Goal: Go to known website: Access a specific website the user already knows

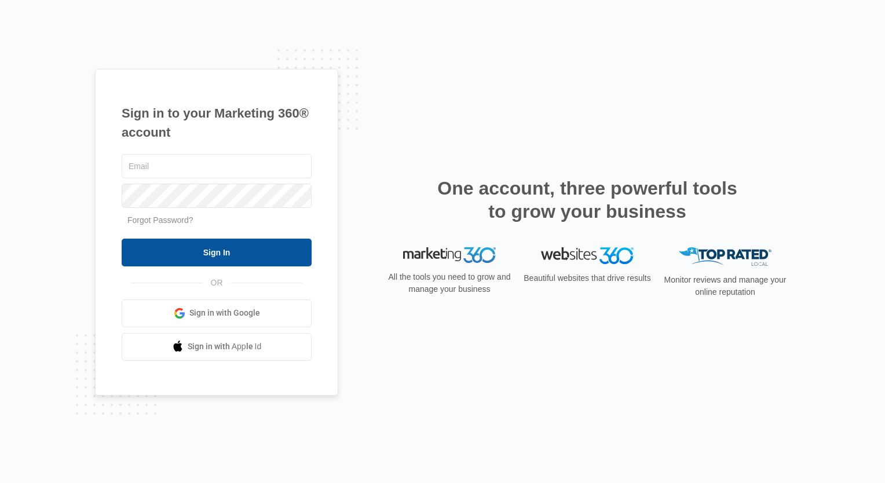
type input "[PERSON_NAME][EMAIL_ADDRESS][DOMAIN_NAME]"
click at [247, 245] on input "Sign In" at bounding box center [217, 253] width 190 height 28
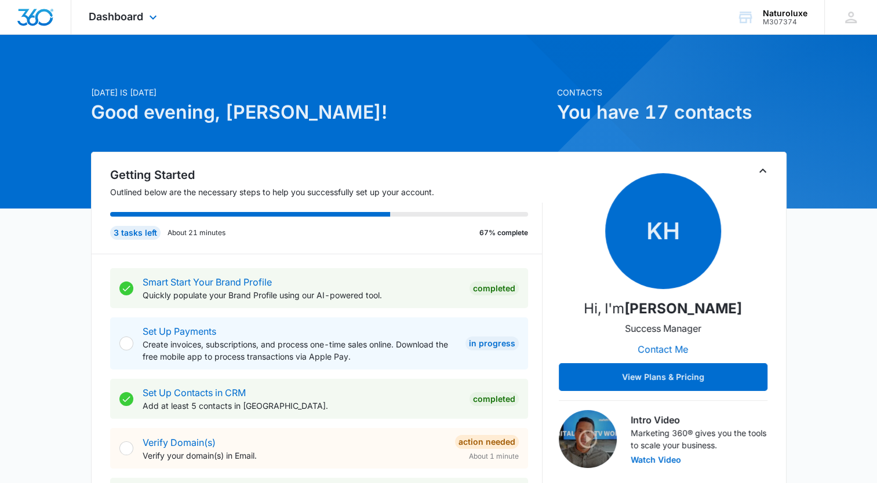
click at [144, 21] on div "Dashboard Apps Reputation Websites Forms CRM Email Social Shop Payments POS Con…" at bounding box center [124, 17] width 106 height 34
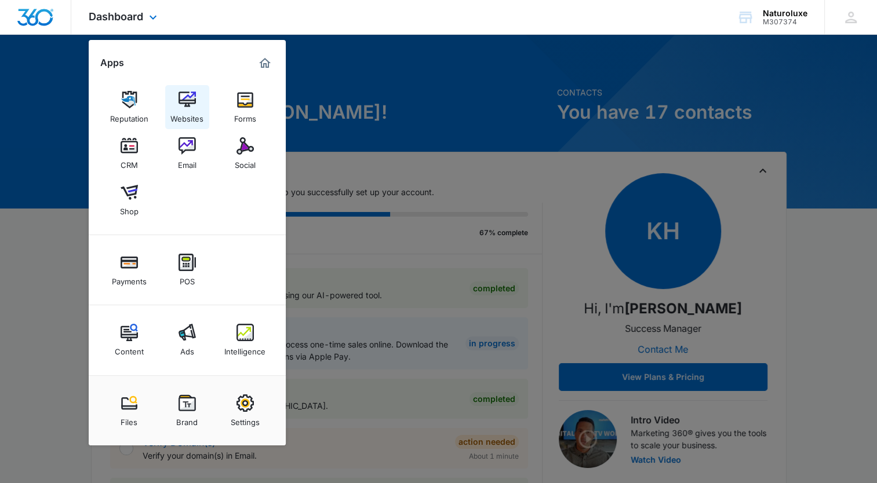
click at [183, 109] on div "Websites" at bounding box center [186, 115] width 33 height 15
